Goal: Task Accomplishment & Management: Use online tool/utility

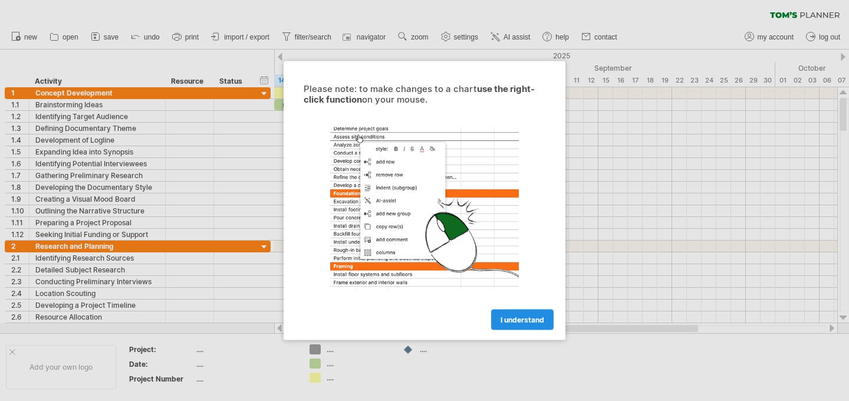
click at [514, 322] on span "I understand" at bounding box center [522, 319] width 44 height 9
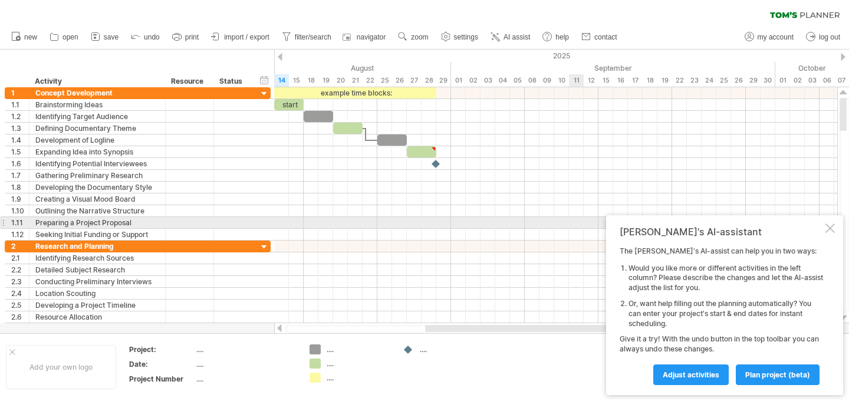
click at [827, 228] on div at bounding box center [829, 227] width 9 height 9
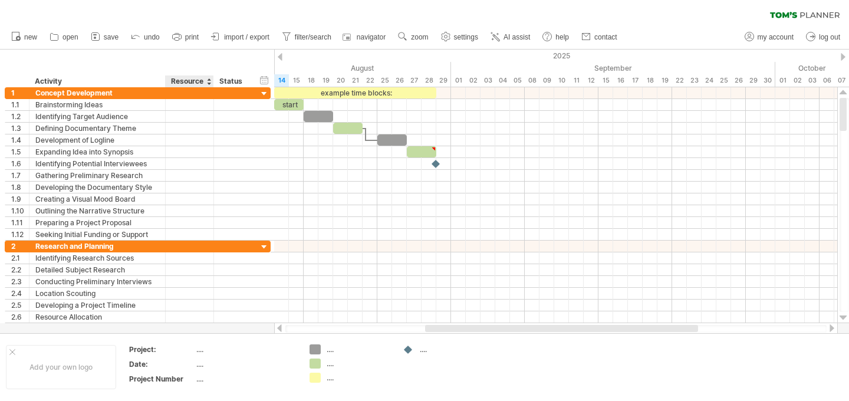
click at [203, 84] on div "Resource" at bounding box center [189, 81] width 36 height 12
click at [207, 83] on div at bounding box center [208, 81] width 5 height 12
click at [447, 35] on circle at bounding box center [445, 36] width 3 height 3
select select "*"
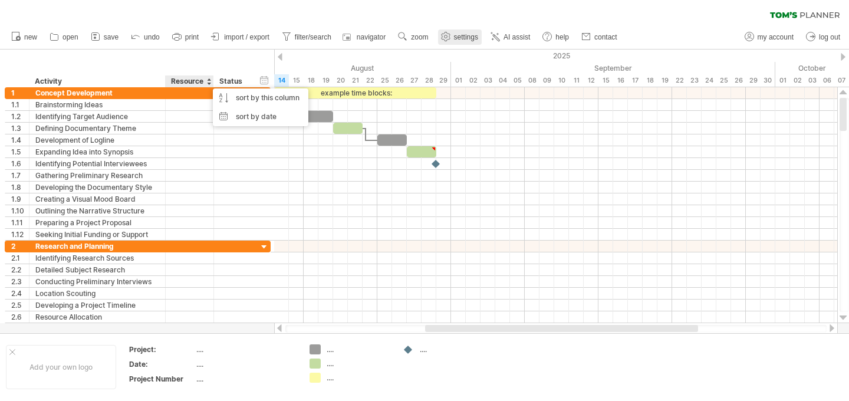
select select "**"
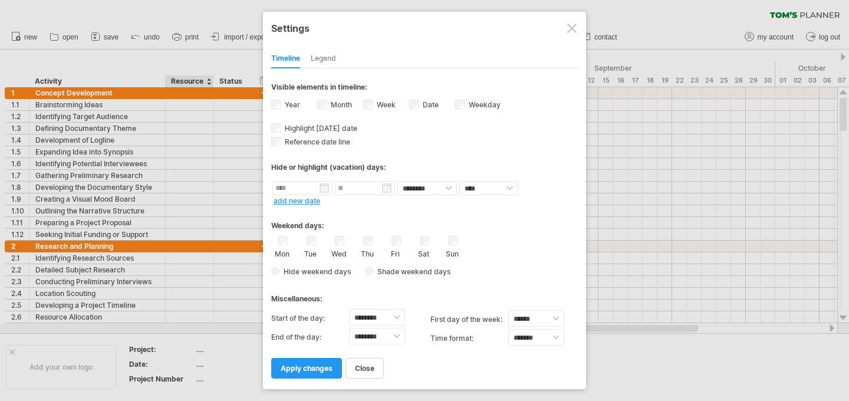
click at [573, 25] on div at bounding box center [571, 28] width 9 height 9
